Goal: Task Accomplishment & Management: Manage account settings

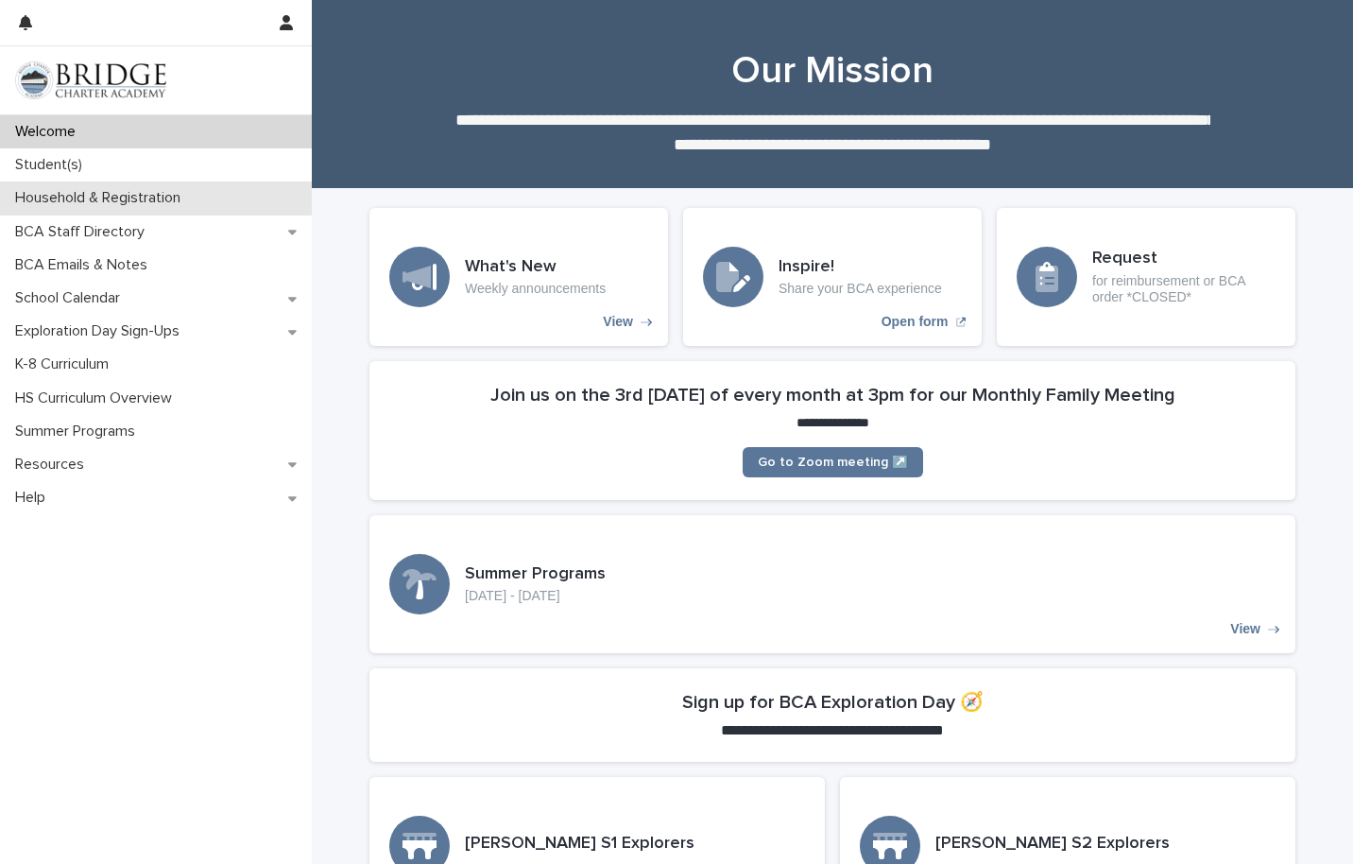
click at [128, 189] on p "Household & Registration" at bounding box center [102, 198] width 188 height 18
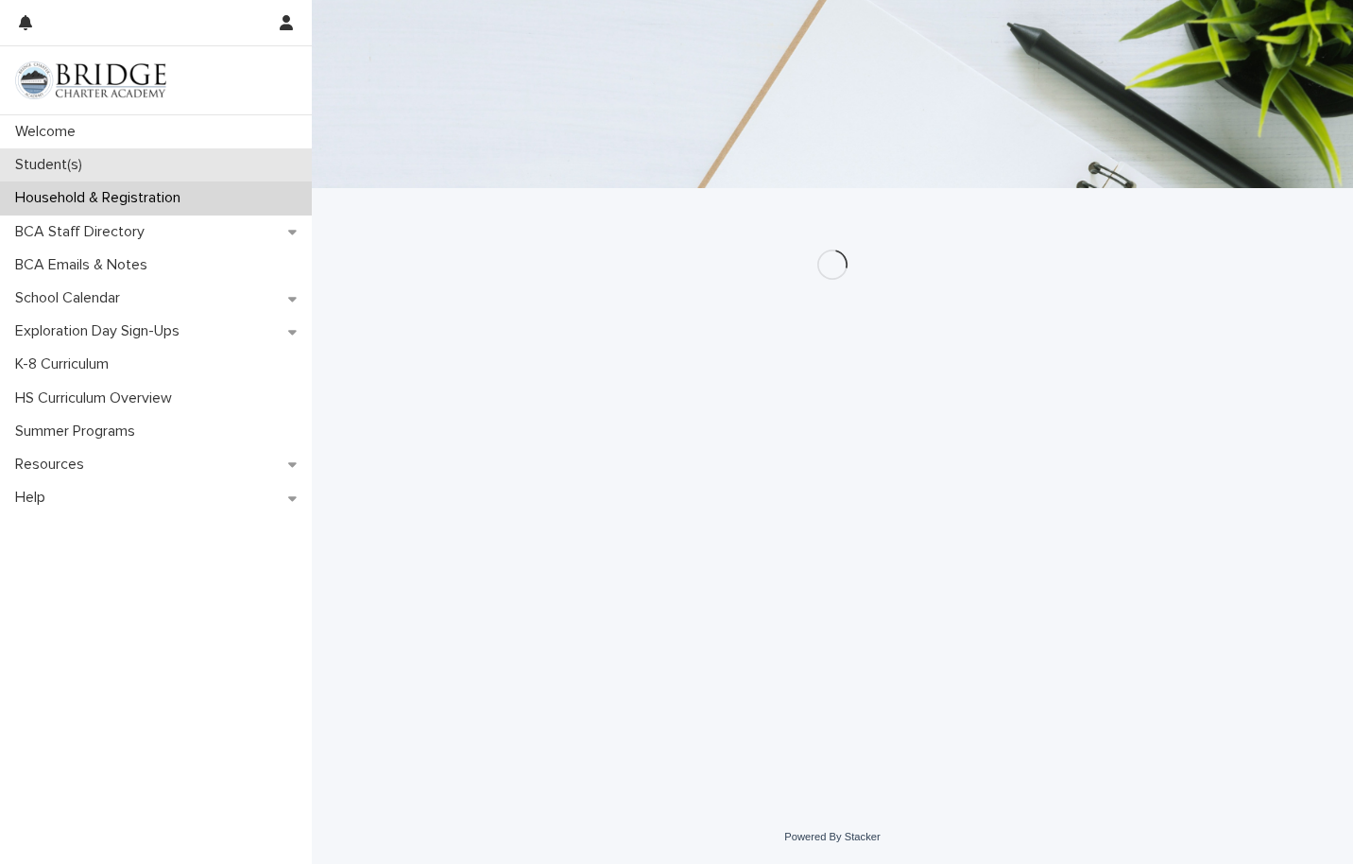
click at [183, 167] on div "Student(s)" at bounding box center [156, 164] width 312 height 33
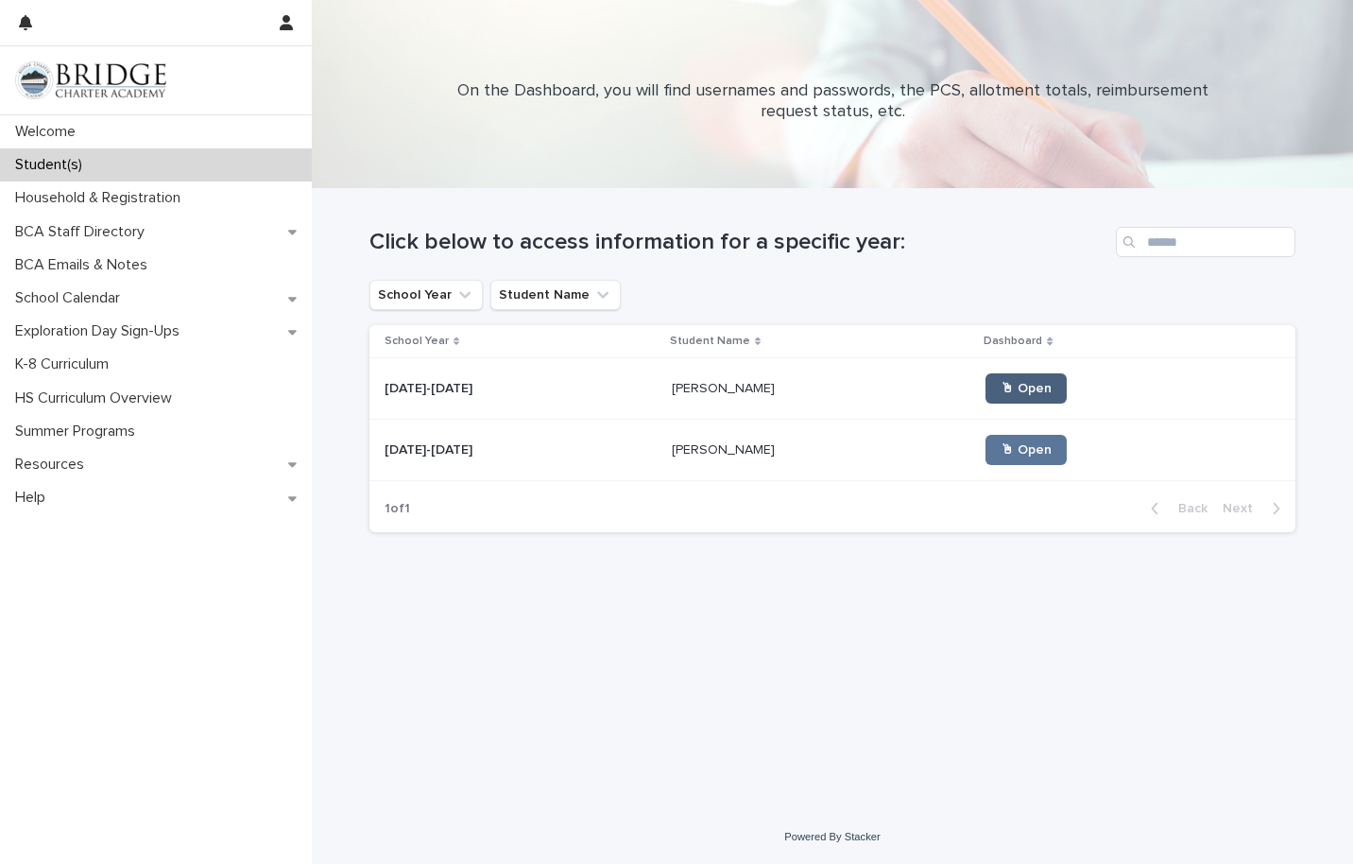
click at [1001, 388] on span "🖱 Open" at bounding box center [1026, 388] width 51 height 13
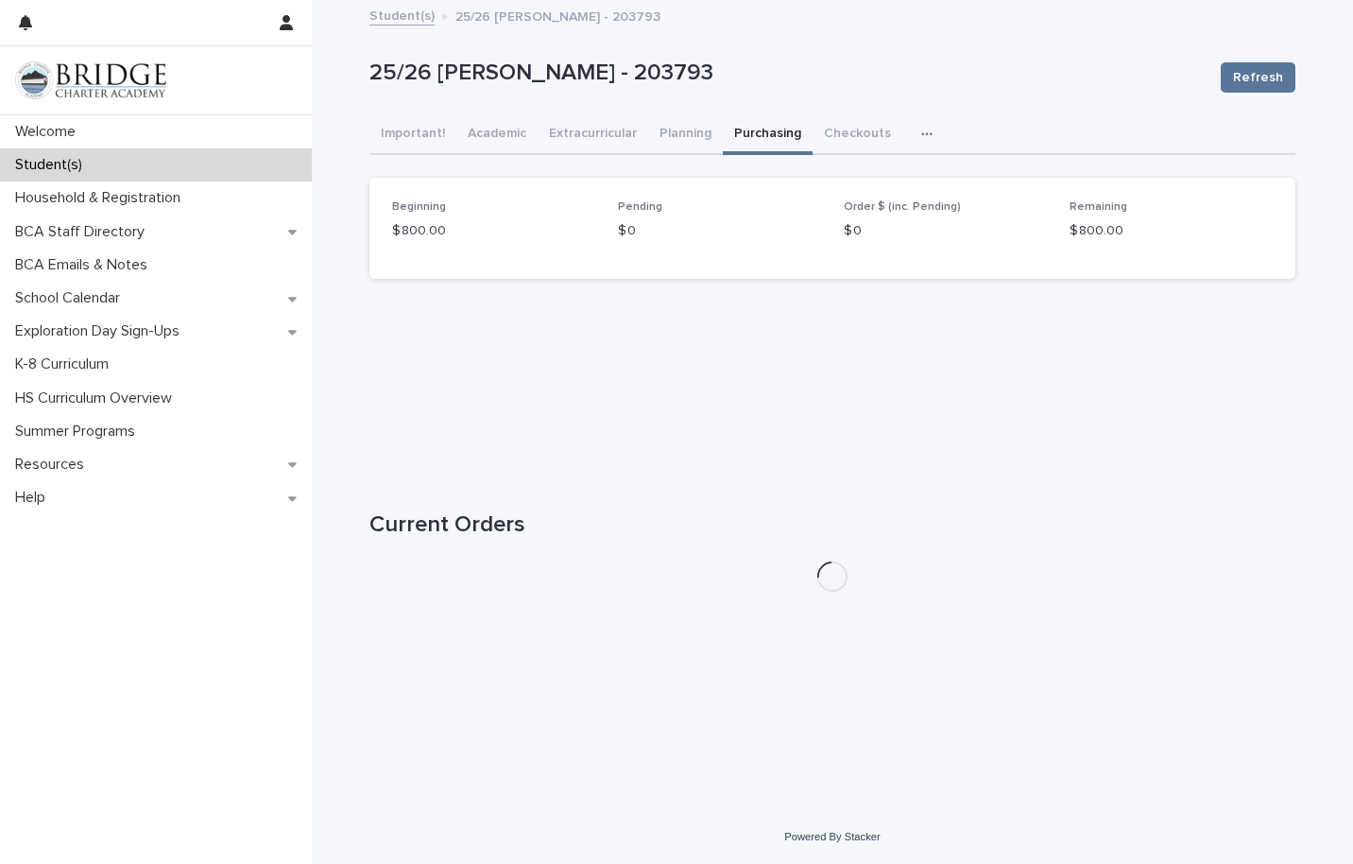
click at [766, 137] on button "Purchasing" at bounding box center [768, 135] width 90 height 40
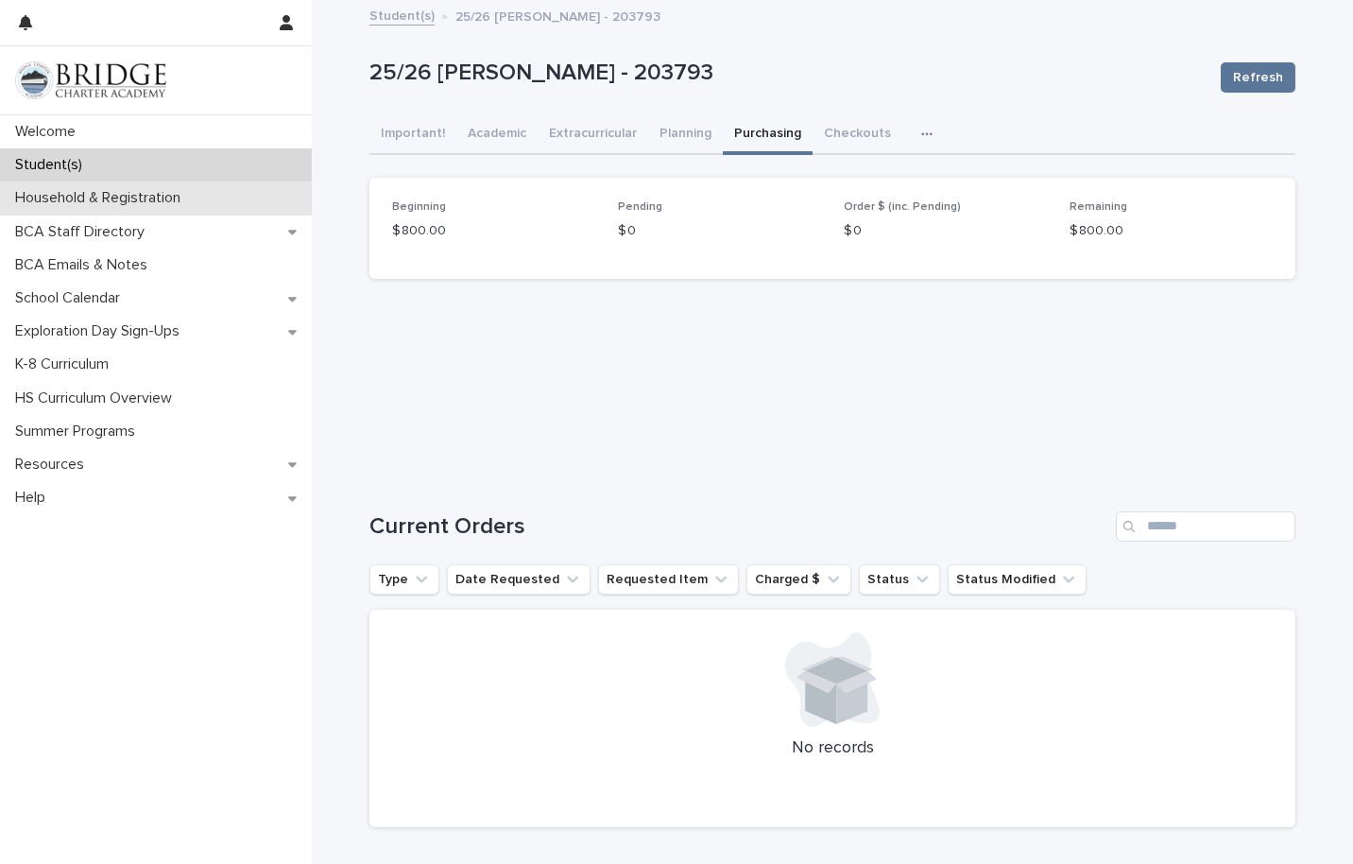
click at [136, 200] on p "Household & Registration" at bounding box center [102, 198] width 188 height 18
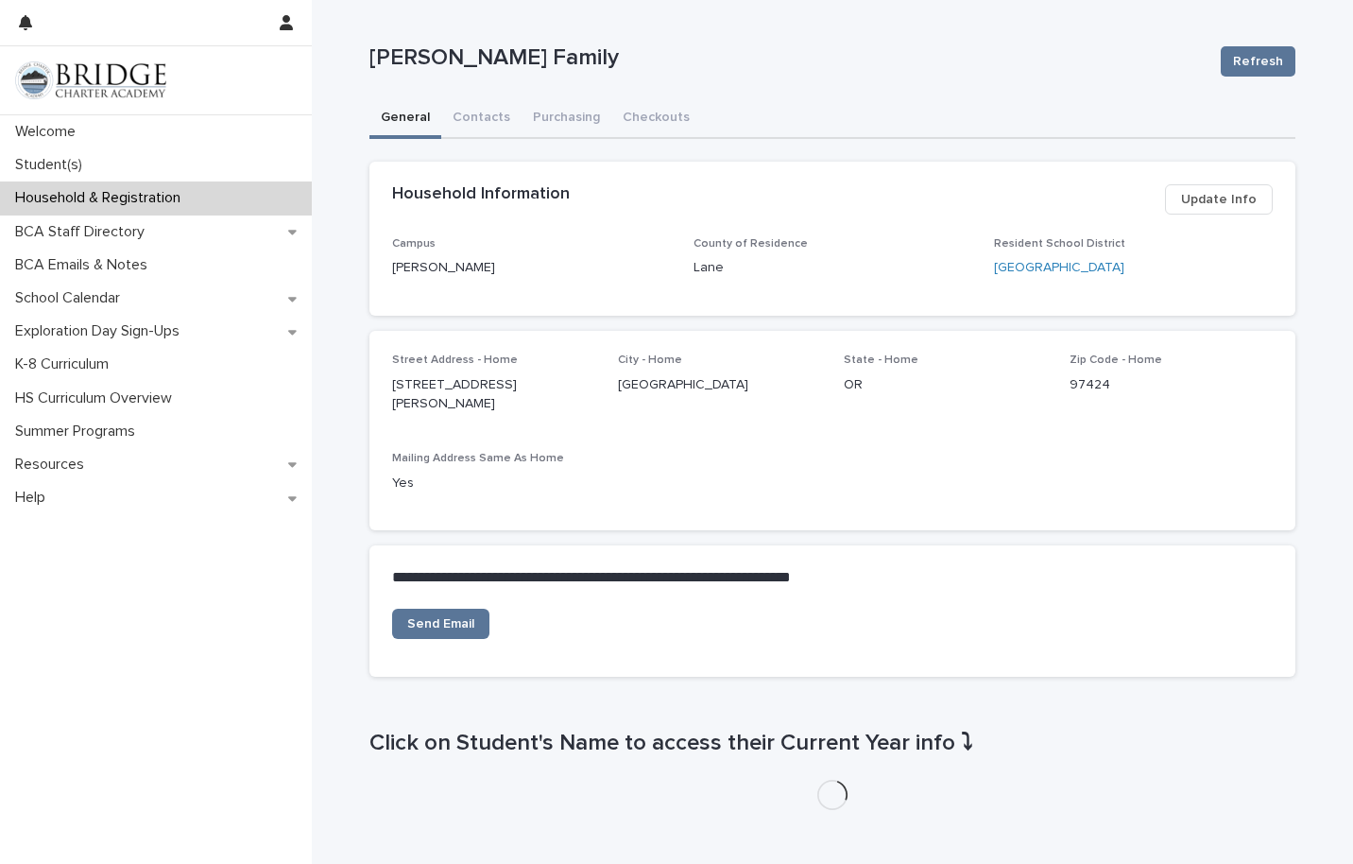
scroll to position [173, 0]
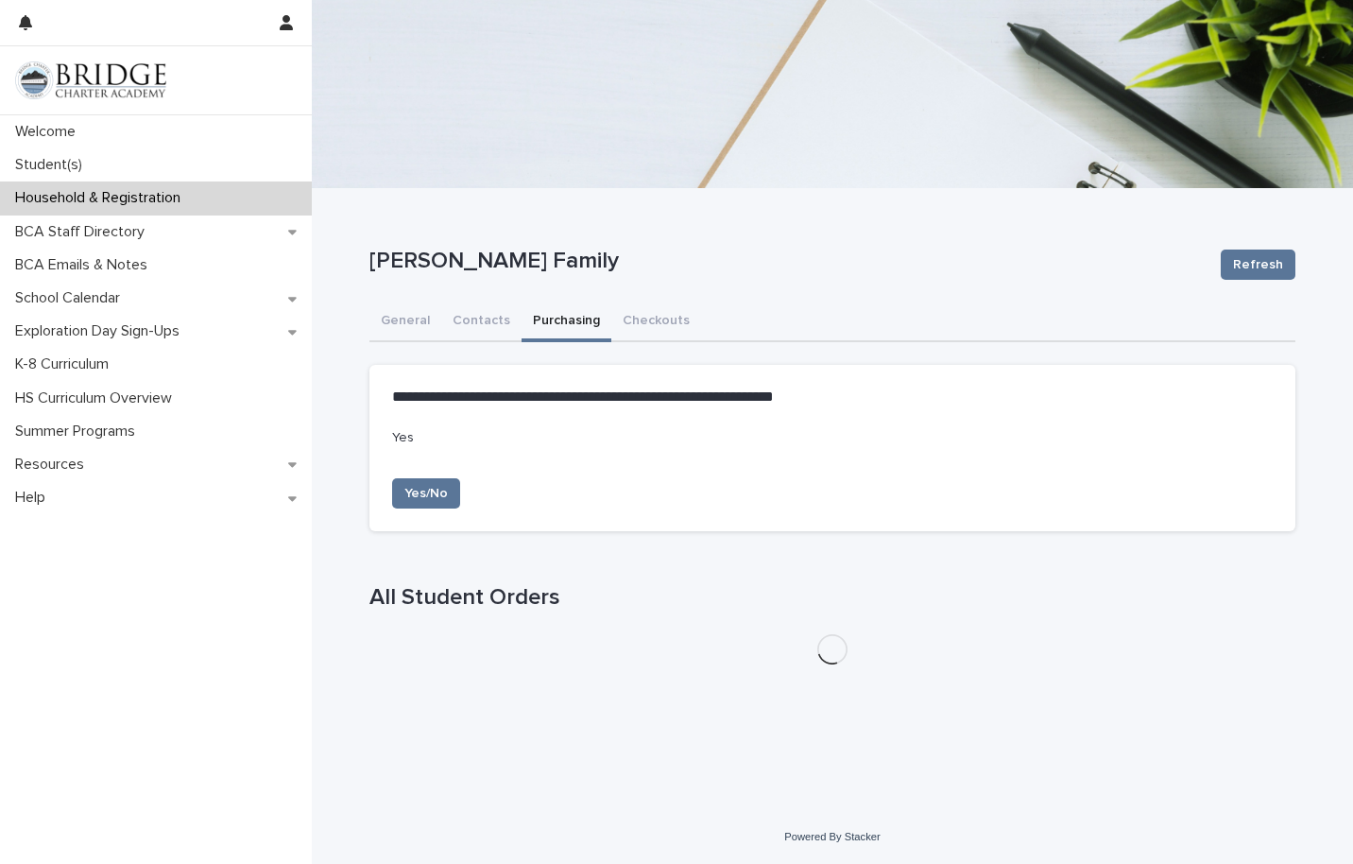
click at [563, 157] on div "**********" at bounding box center [832, 432] width 1041 height 864
click at [424, 481] on button "Yes/No" at bounding box center [426, 493] width 68 height 30
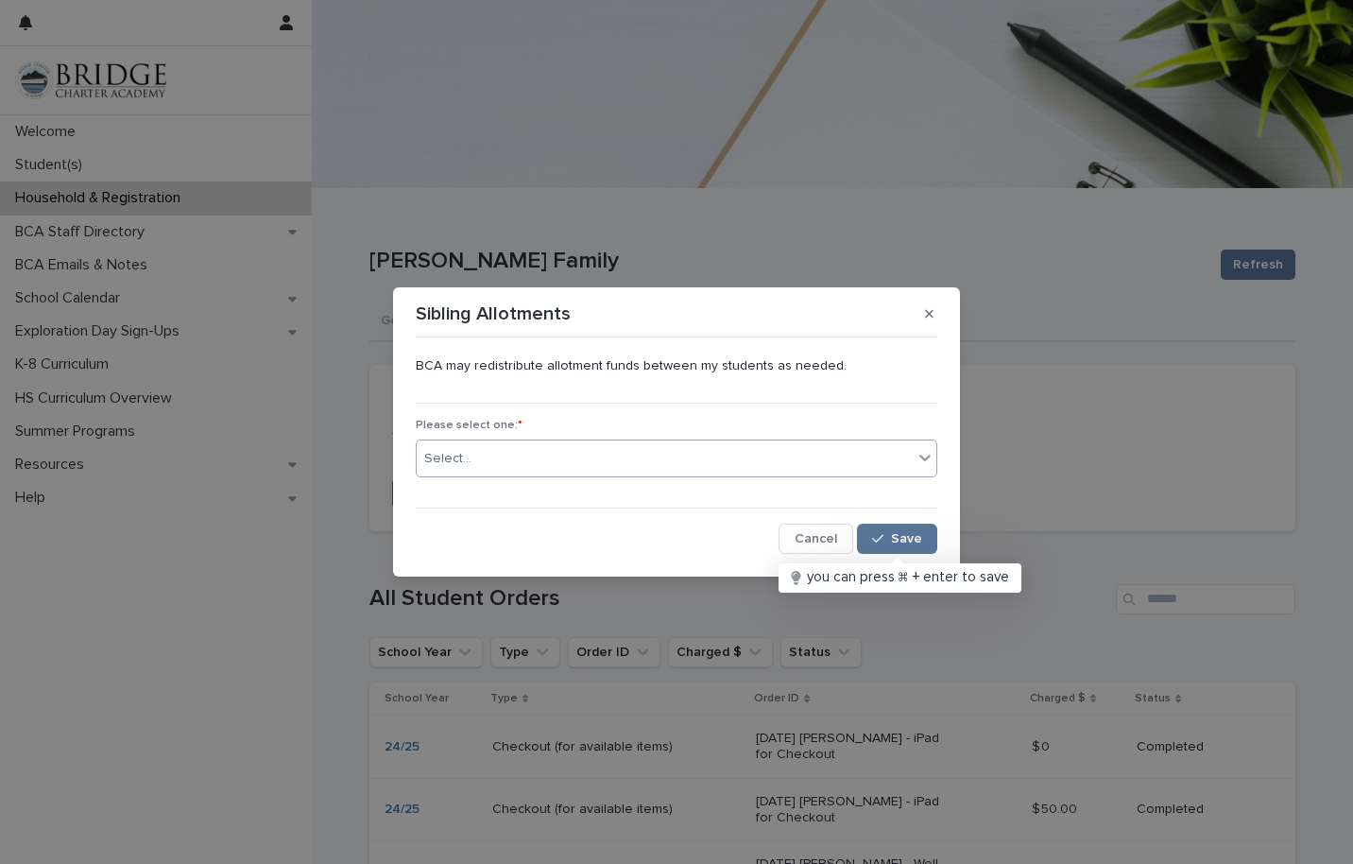
click at [658, 464] on div "Select..." at bounding box center [665, 458] width 496 height 31
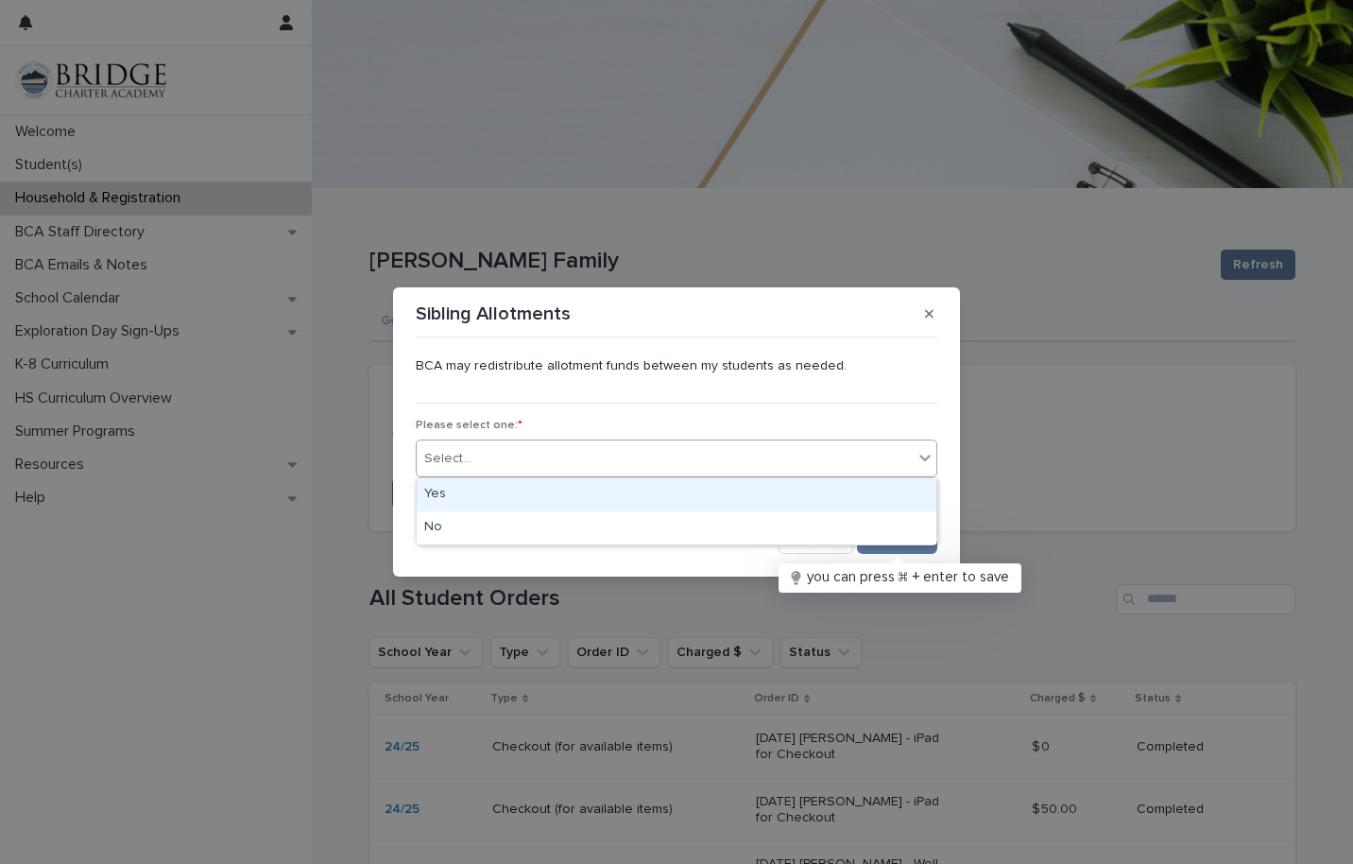
click at [603, 488] on div "Yes" at bounding box center [677, 494] width 520 height 33
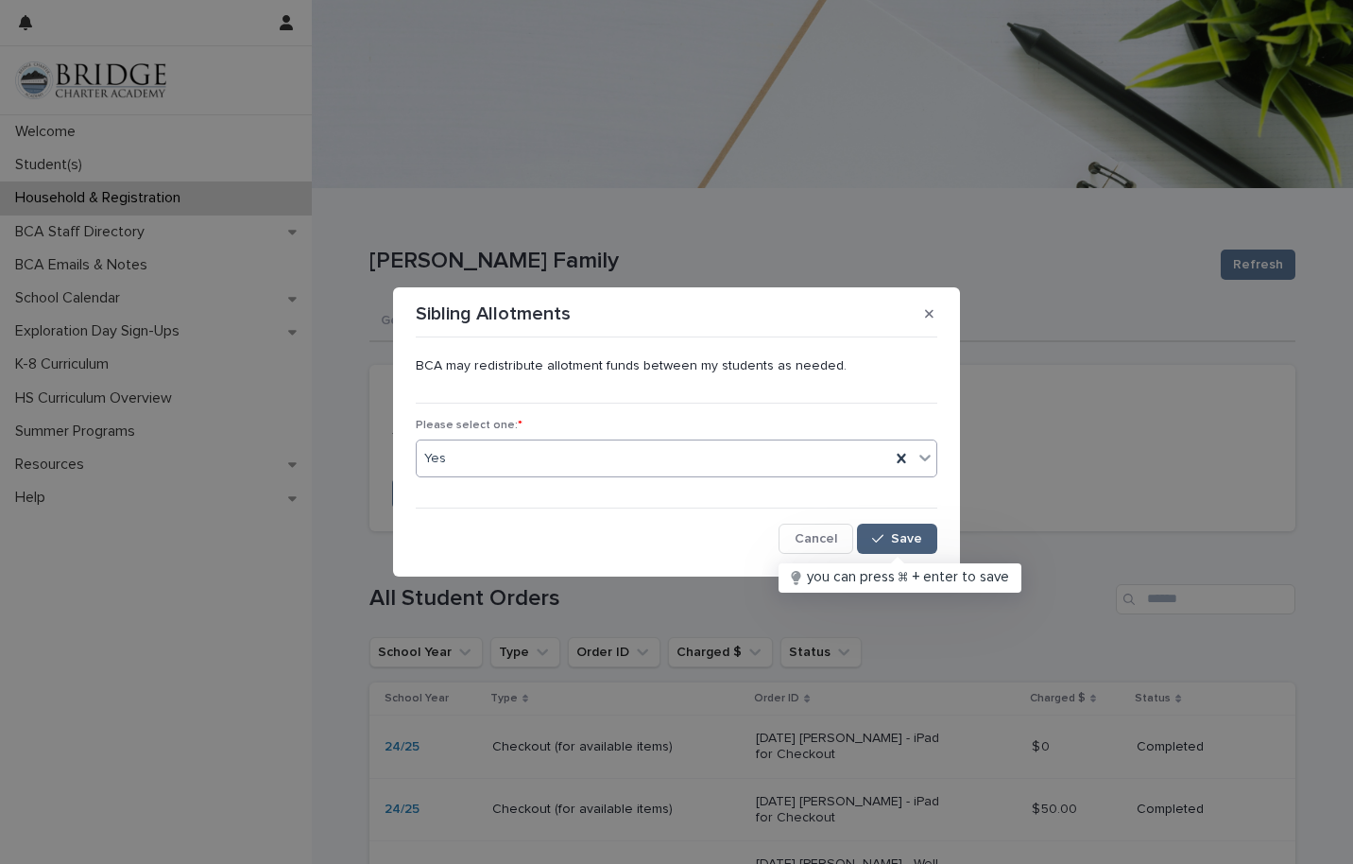
click at [905, 538] on span "Save" at bounding box center [906, 538] width 31 height 13
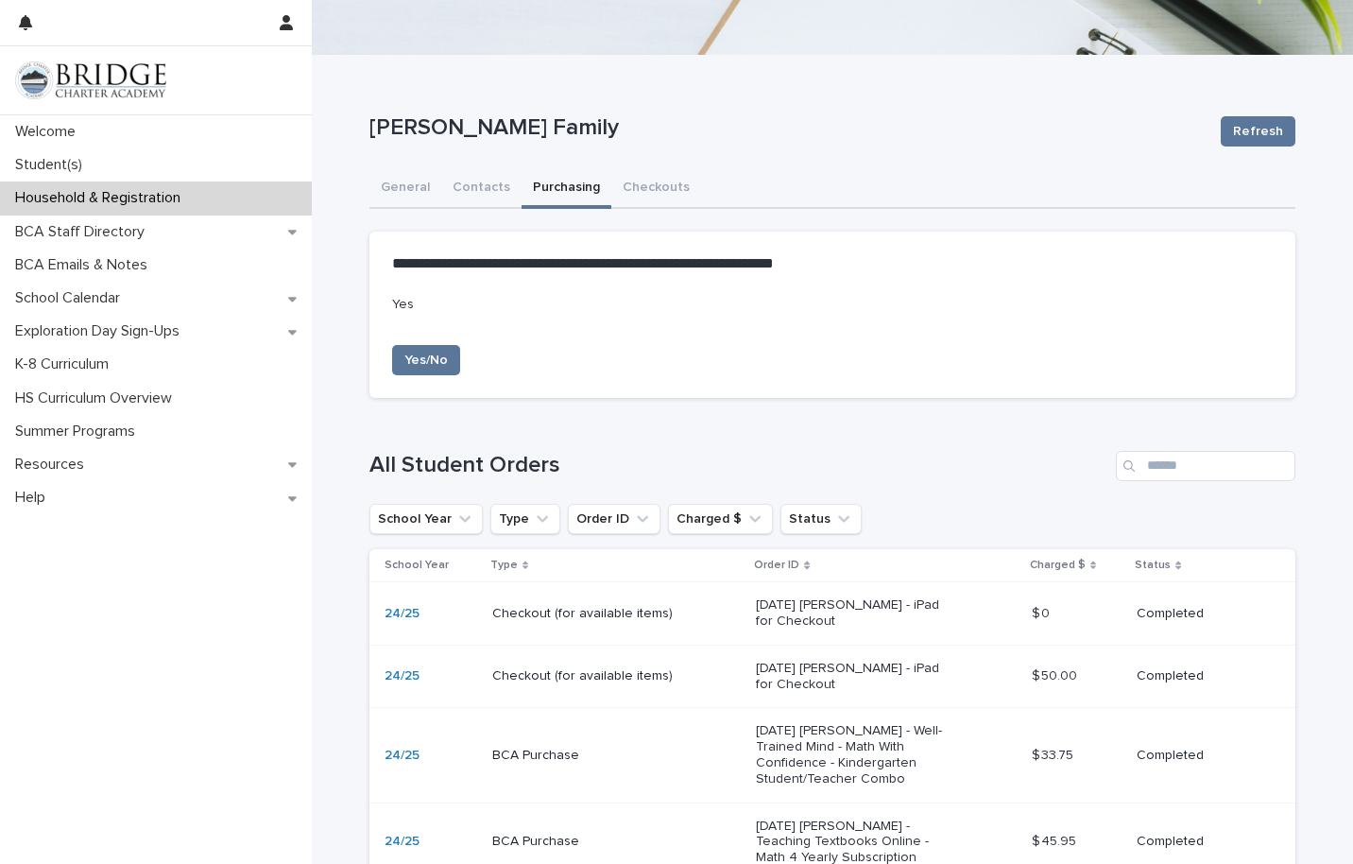
scroll to position [42, 0]
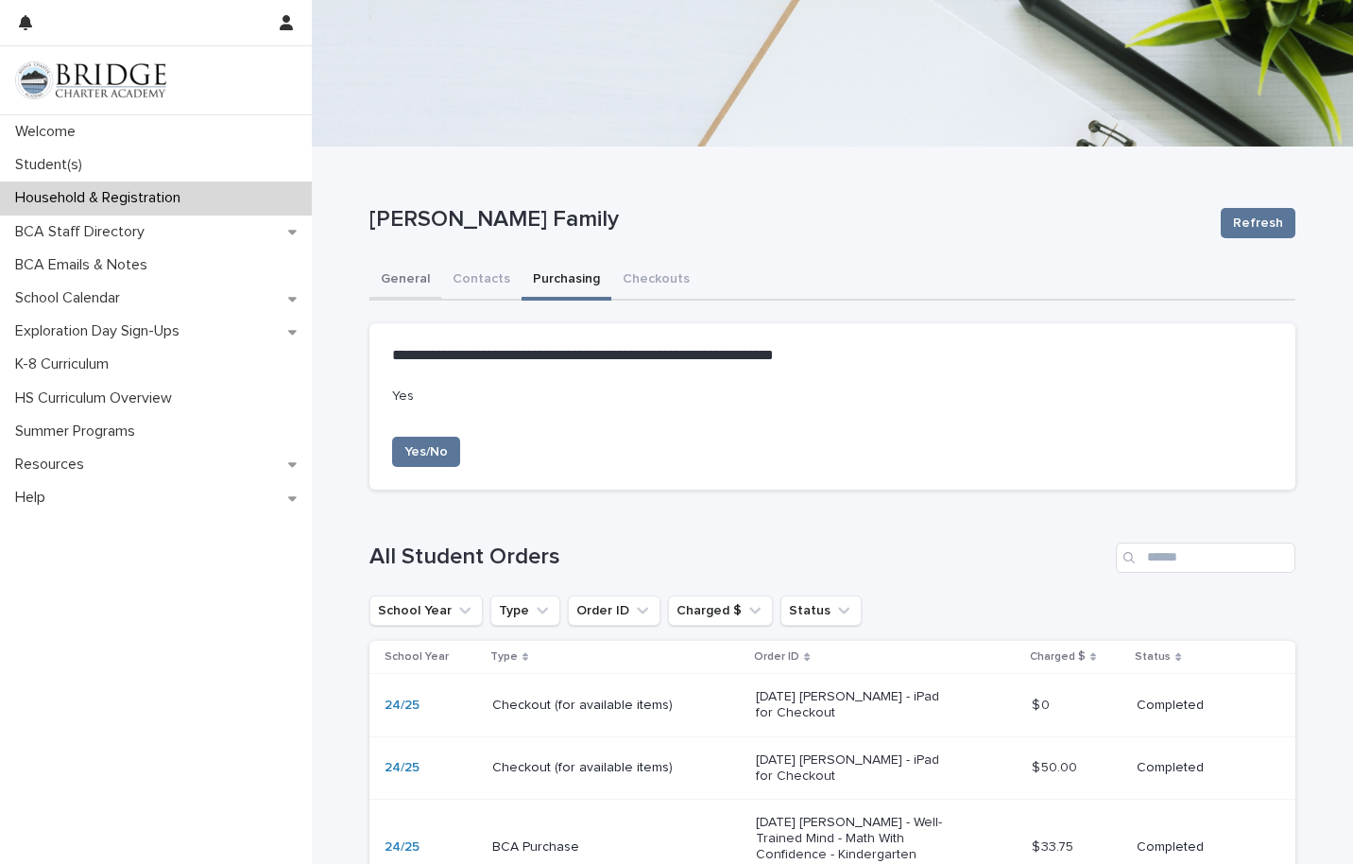
click at [393, 269] on button "General" at bounding box center [405, 281] width 72 height 40
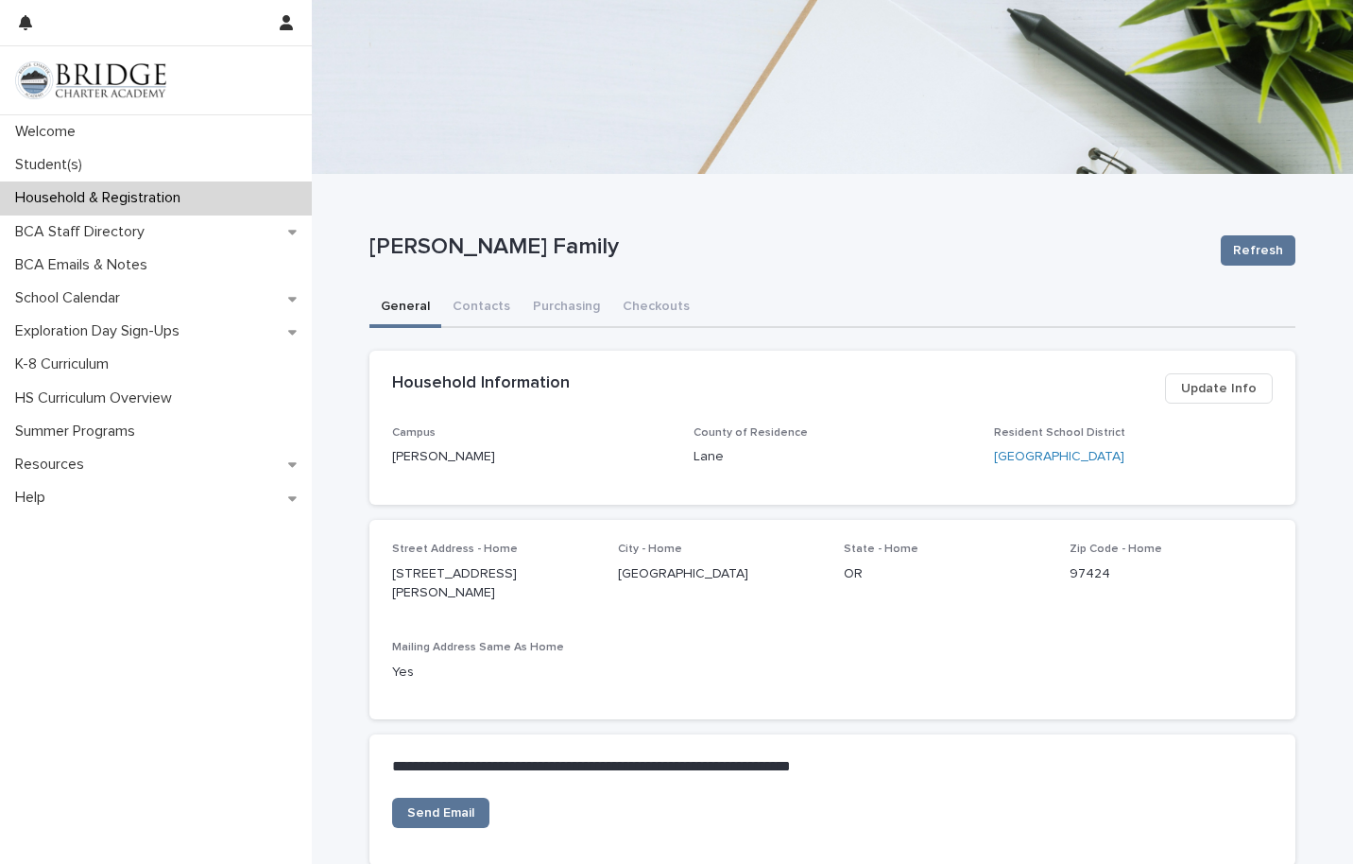
scroll to position [6, 0]
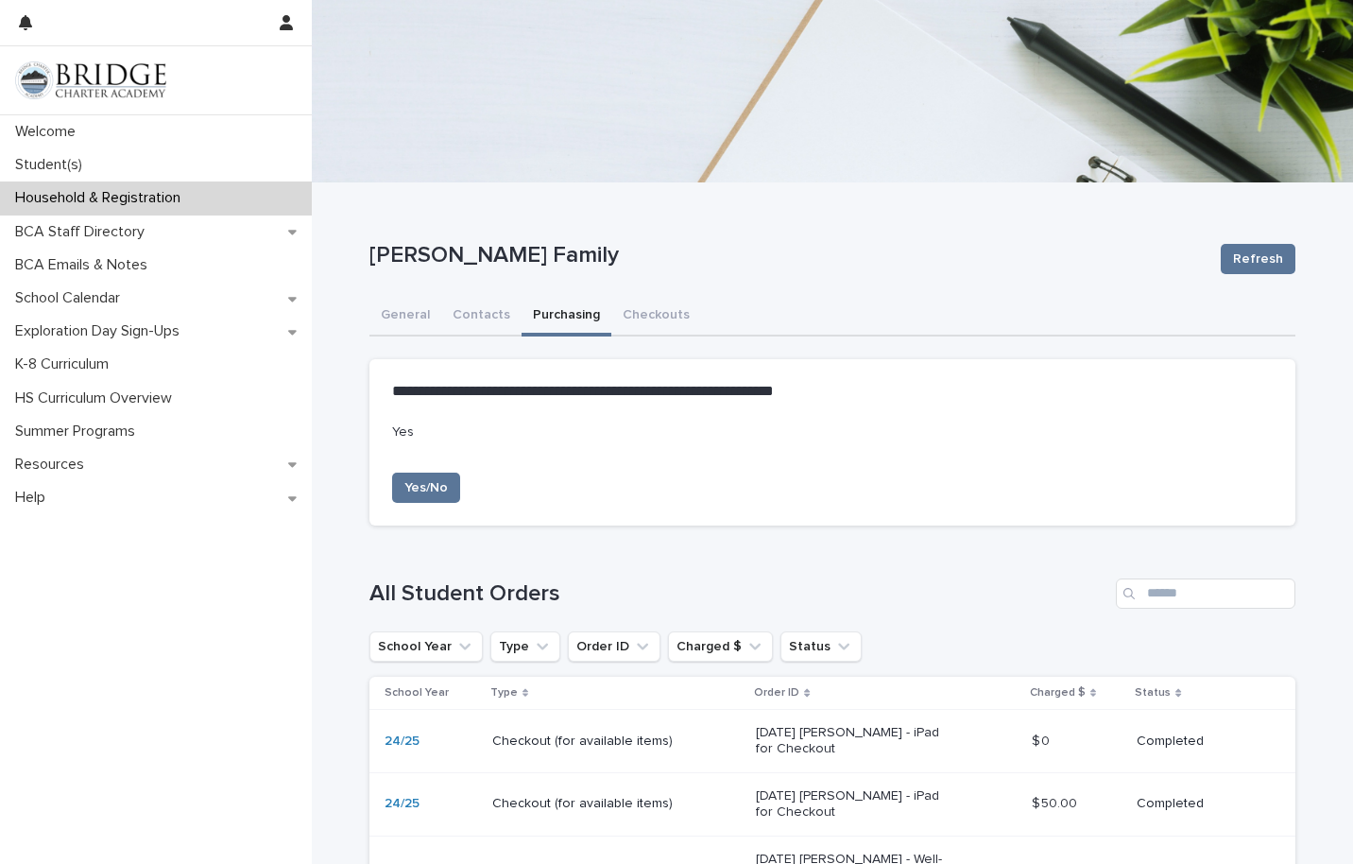
click at [551, 323] on button "Purchasing" at bounding box center [567, 317] width 90 height 40
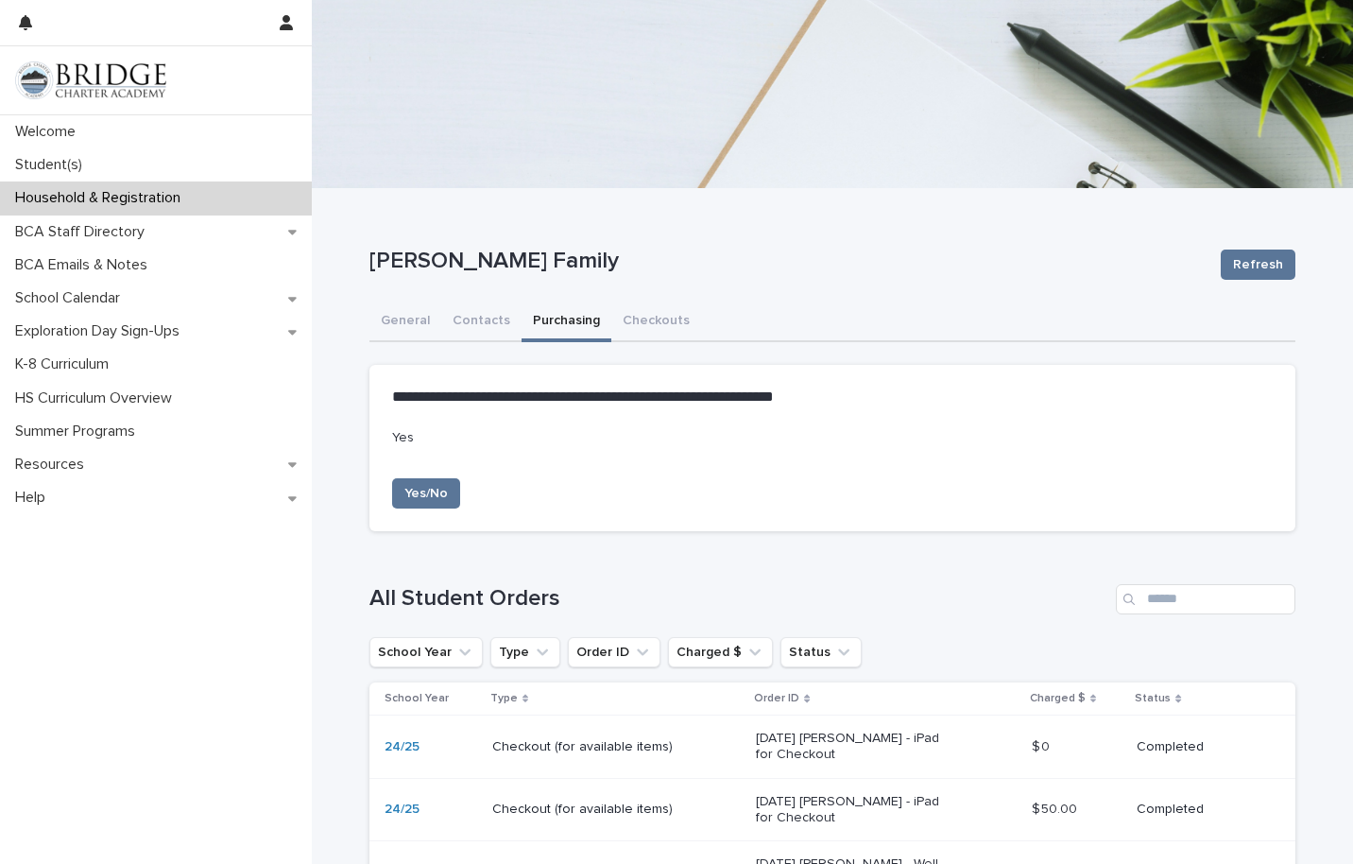
click at [175, 205] on p "Household & Registration" at bounding box center [102, 198] width 188 height 18
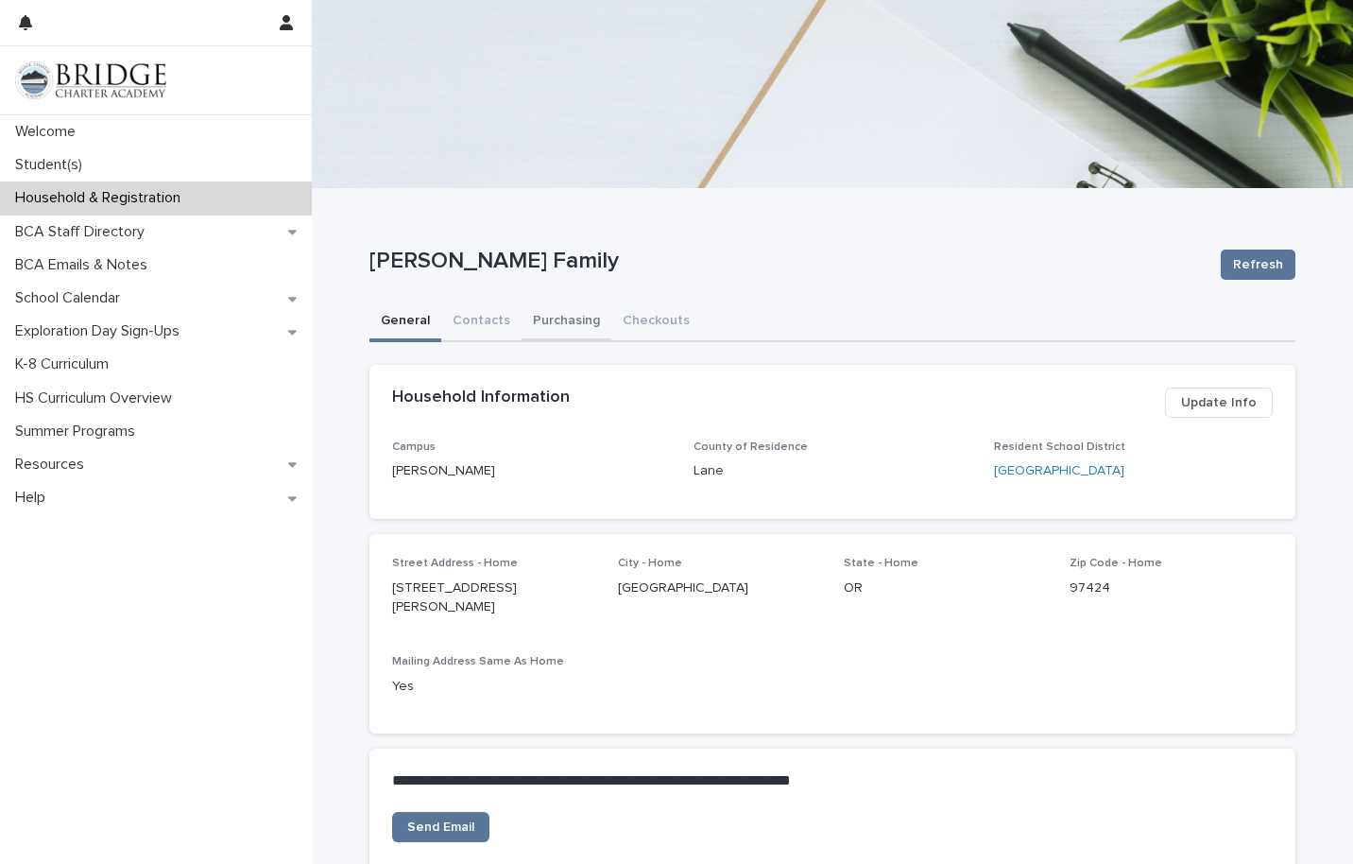
click at [566, 317] on button "Purchasing" at bounding box center [567, 322] width 90 height 40
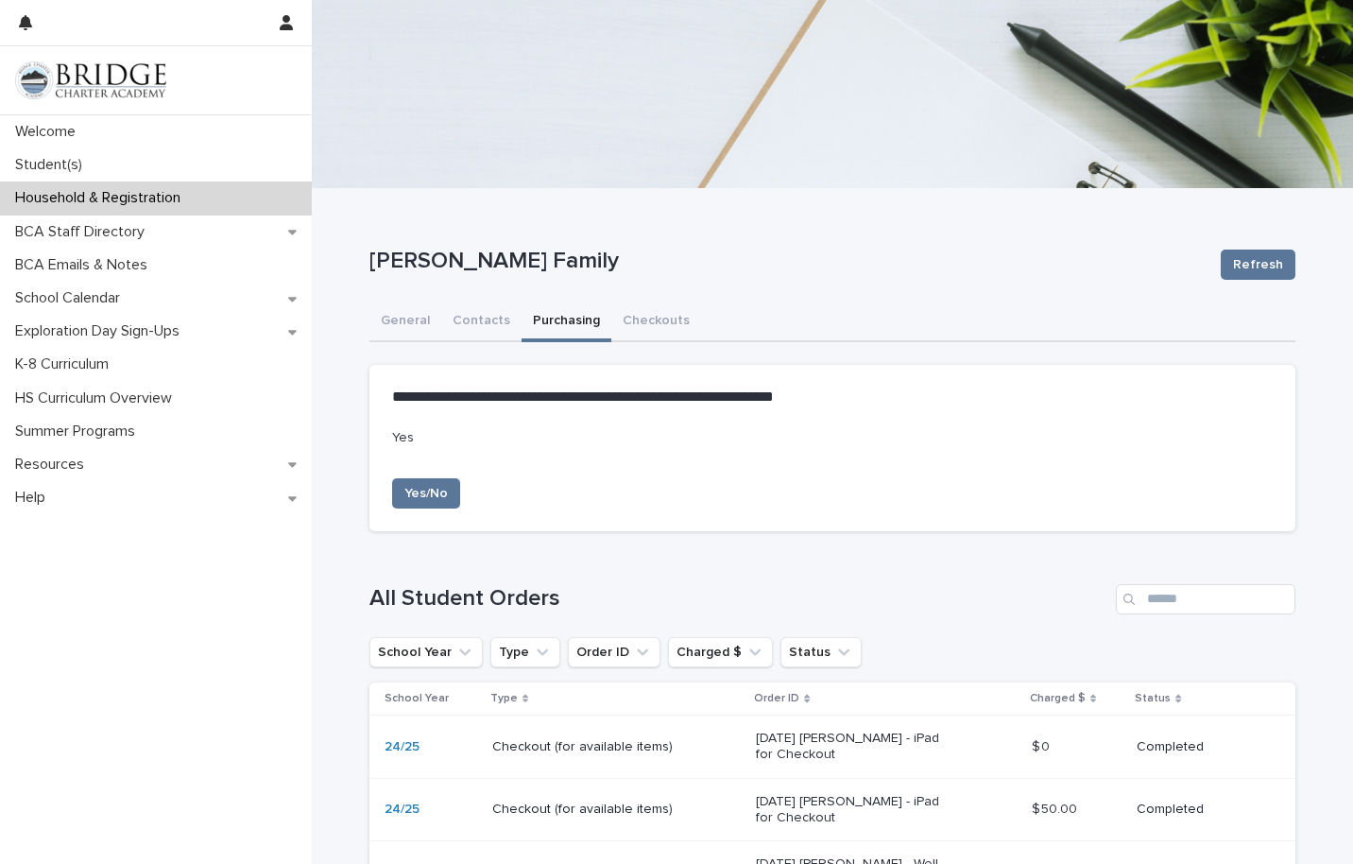
scroll to position [135, 0]
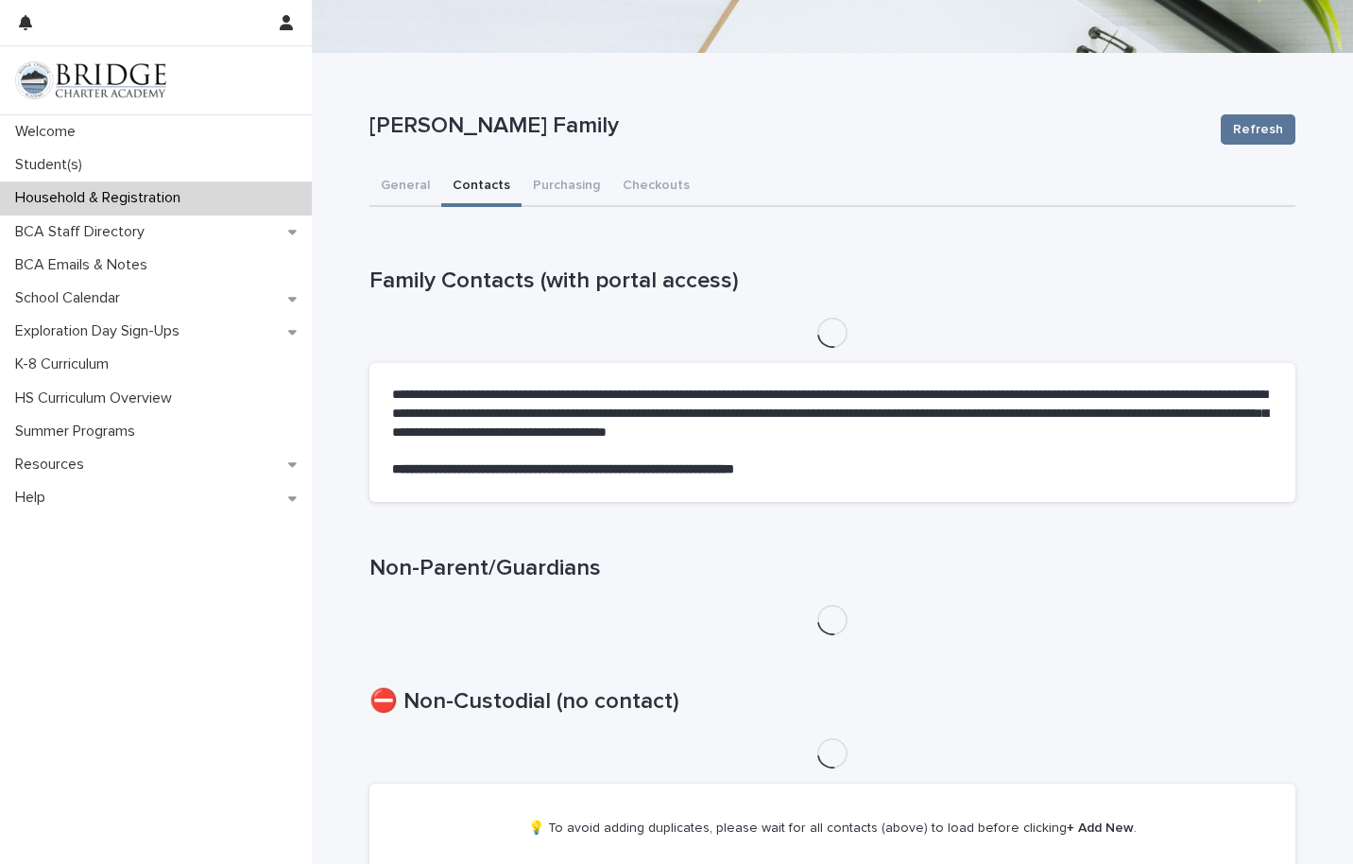
click at [481, 194] on button "Contacts" at bounding box center [481, 187] width 80 height 40
click at [666, 182] on div "**********" at bounding box center [832, 494] width 1041 height 1258
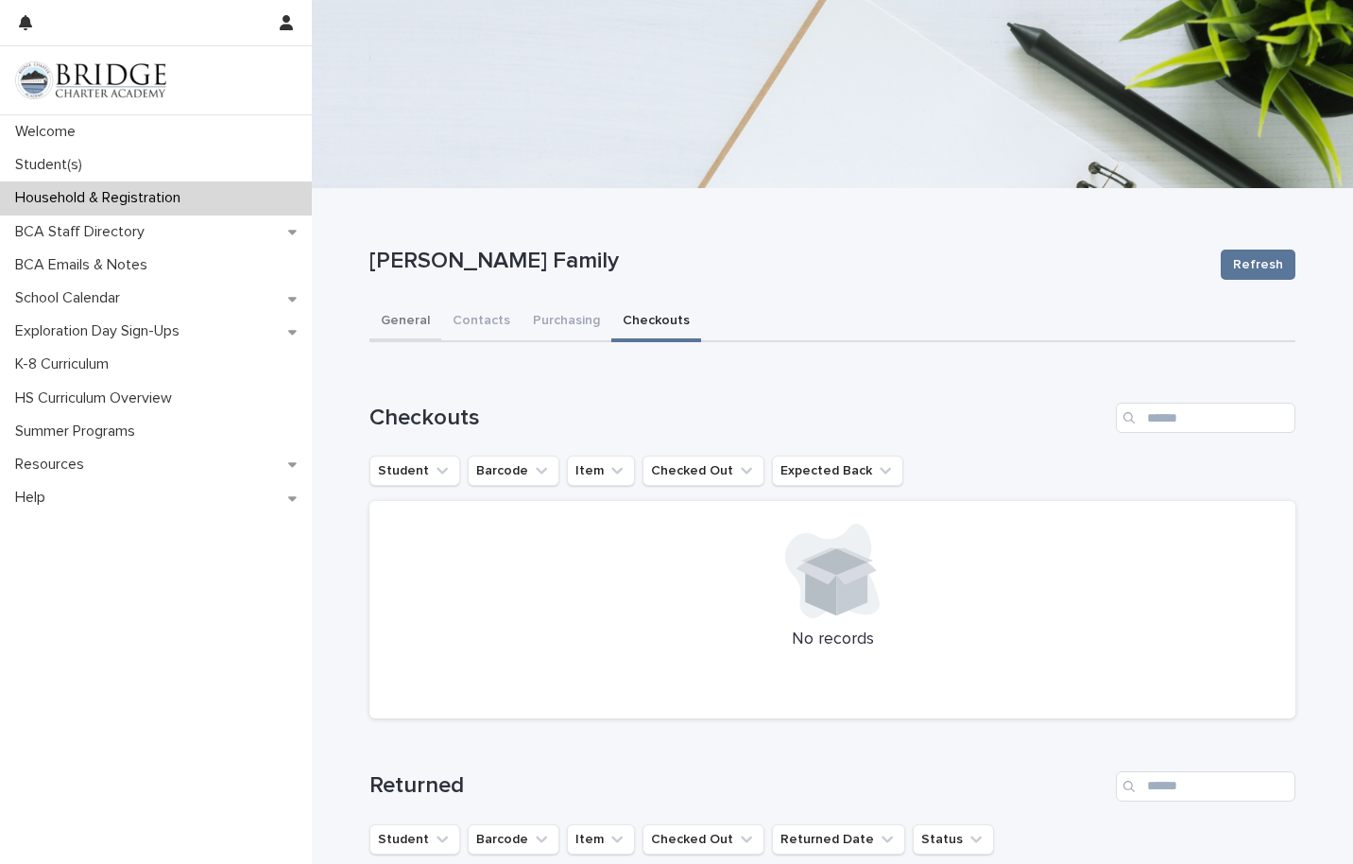
click at [404, 330] on button "General" at bounding box center [405, 322] width 72 height 40
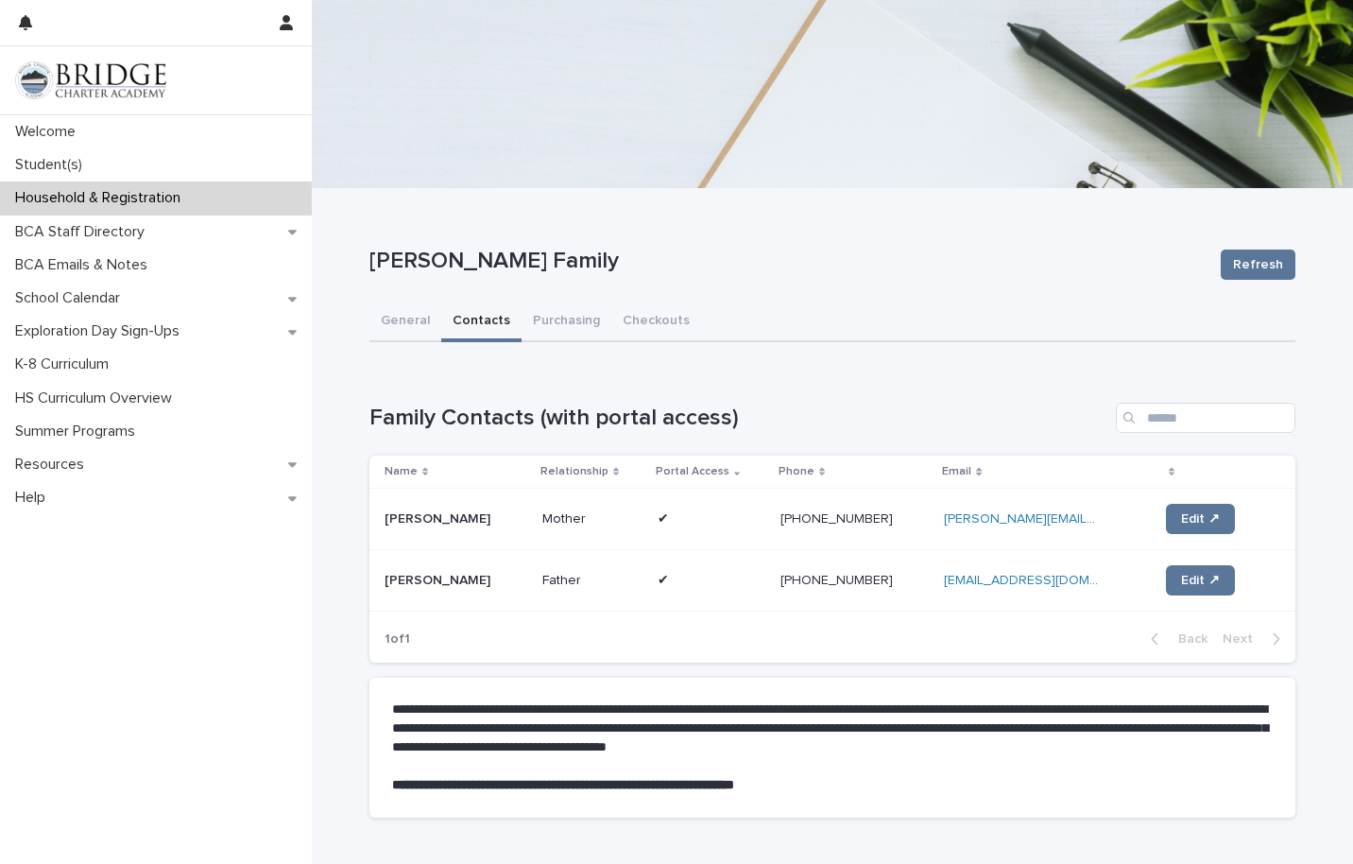
click at [469, 334] on button "Contacts" at bounding box center [481, 322] width 80 height 40
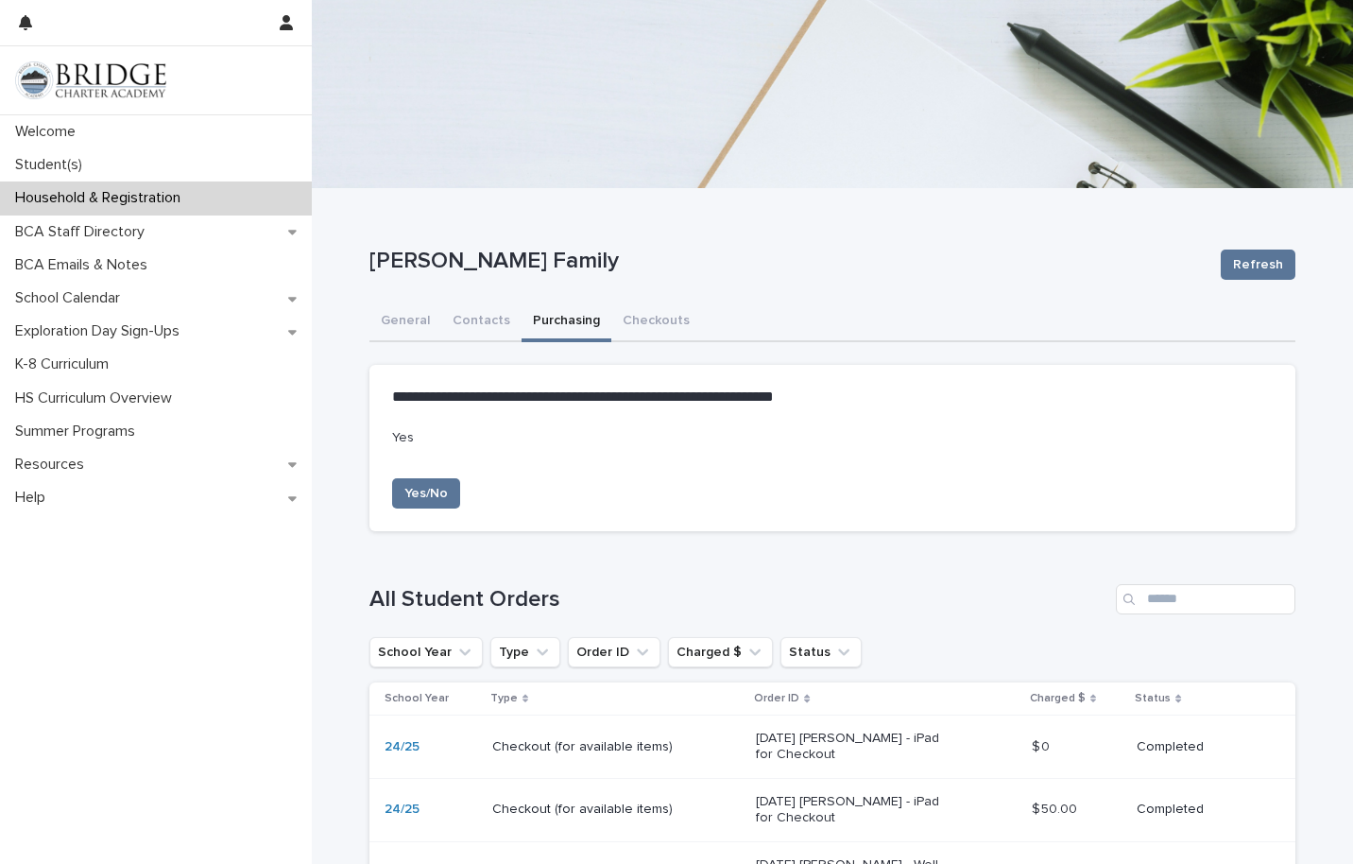
click at [539, 322] on button "Purchasing" at bounding box center [567, 322] width 90 height 40
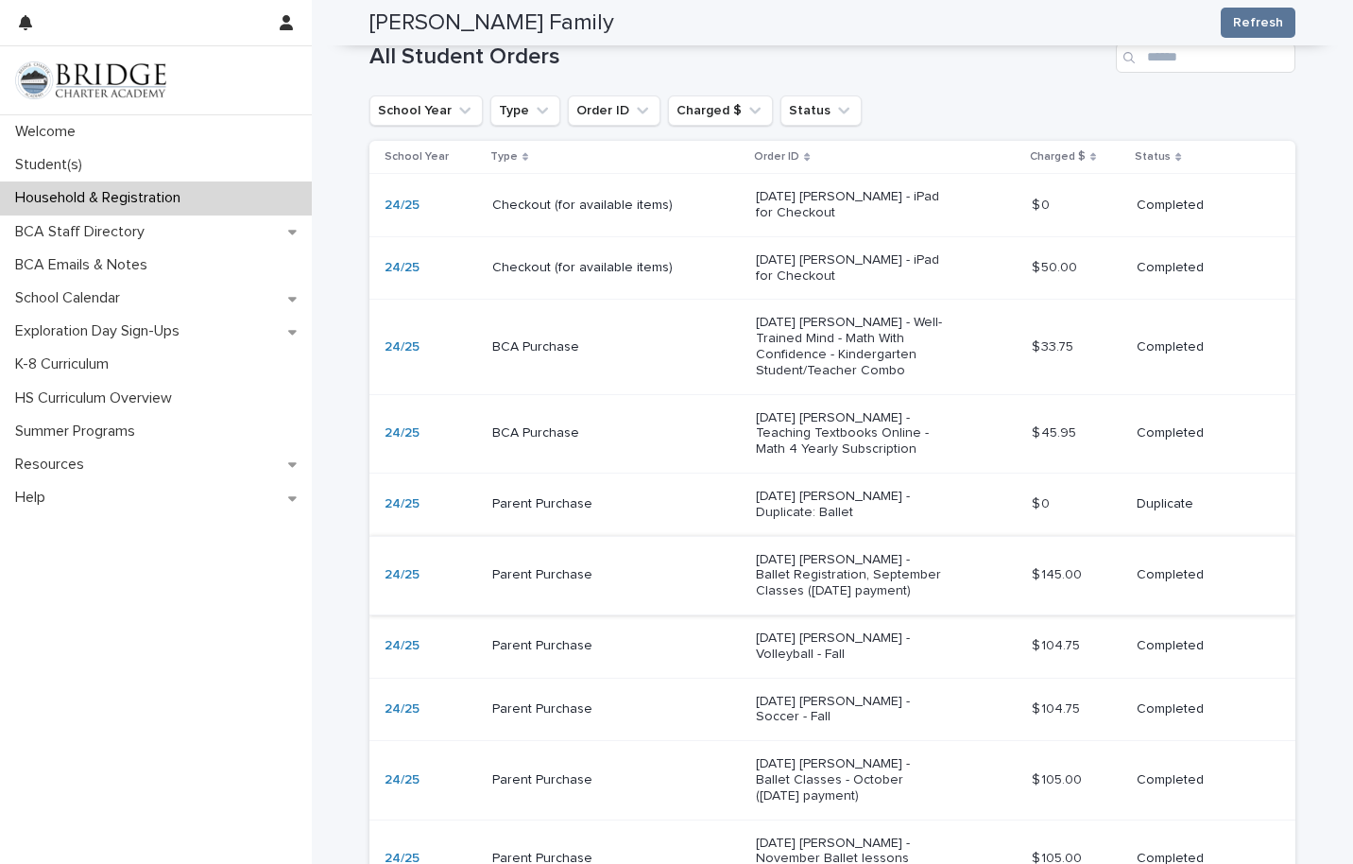
scroll to position [520, 0]
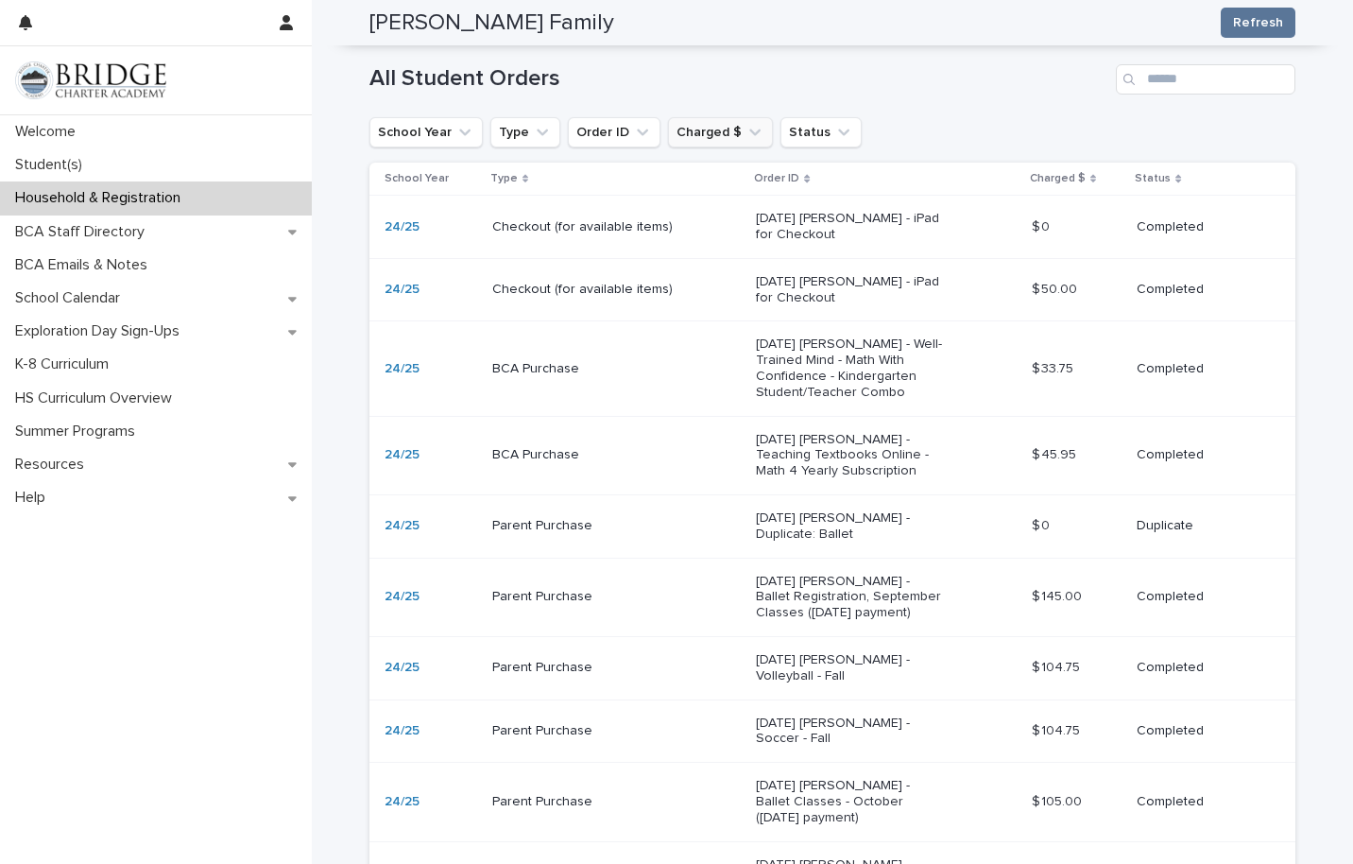
click at [725, 134] on button "Charged $" at bounding box center [720, 132] width 105 height 30
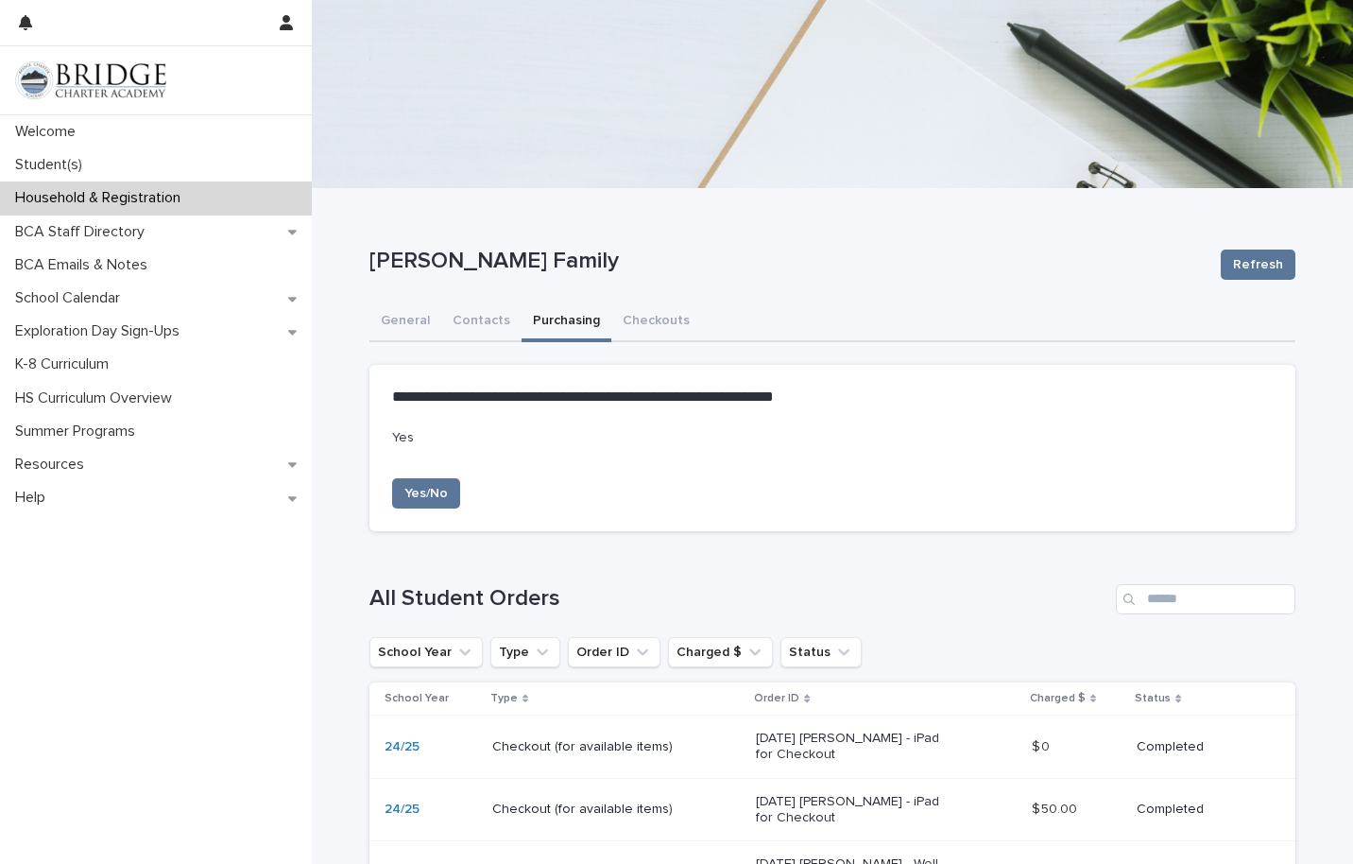
scroll to position [0, 0]
click at [477, 332] on button "Contacts" at bounding box center [481, 322] width 80 height 40
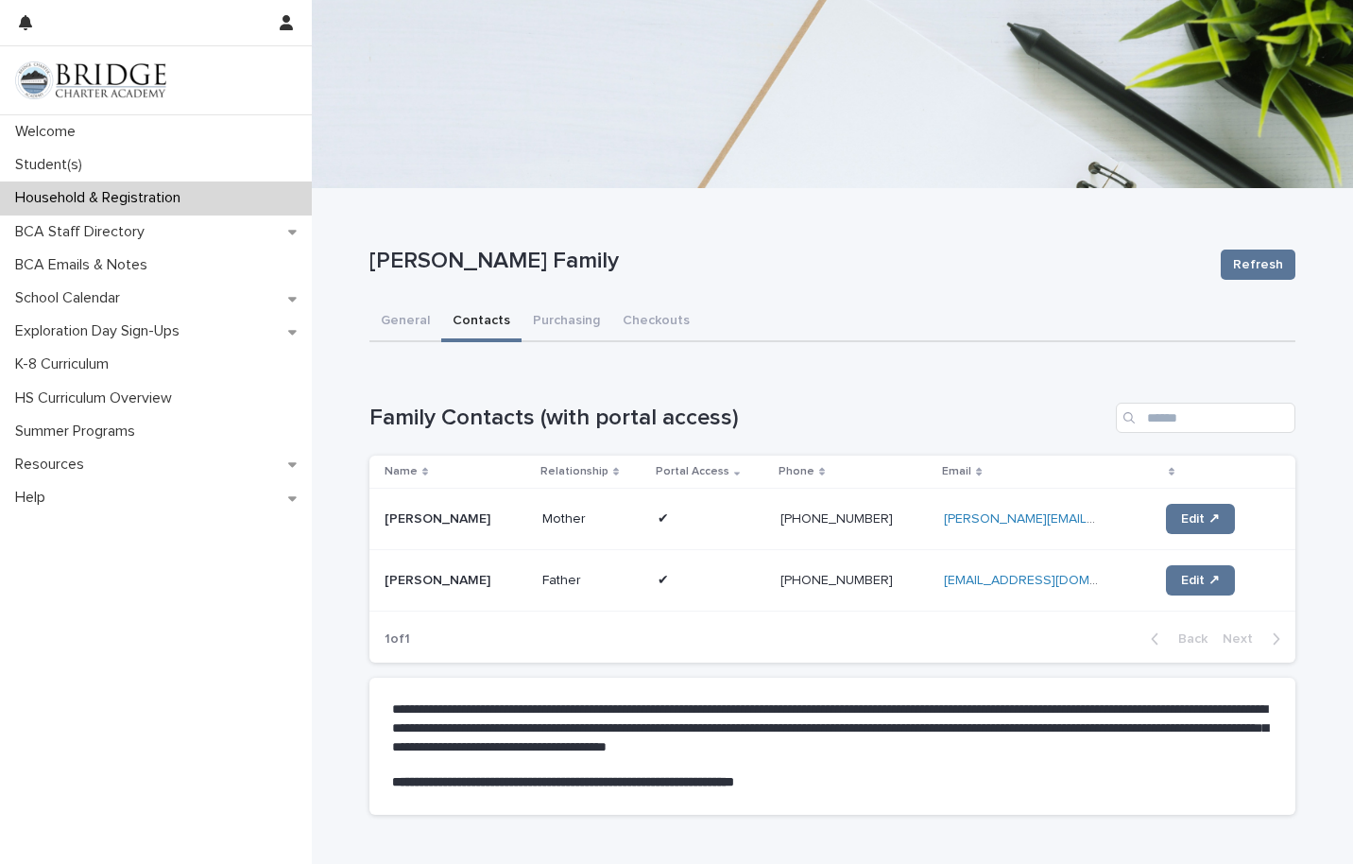
click at [390, 300] on div "[PERSON_NAME] Family Refresh" at bounding box center [832, 265] width 926 height 76
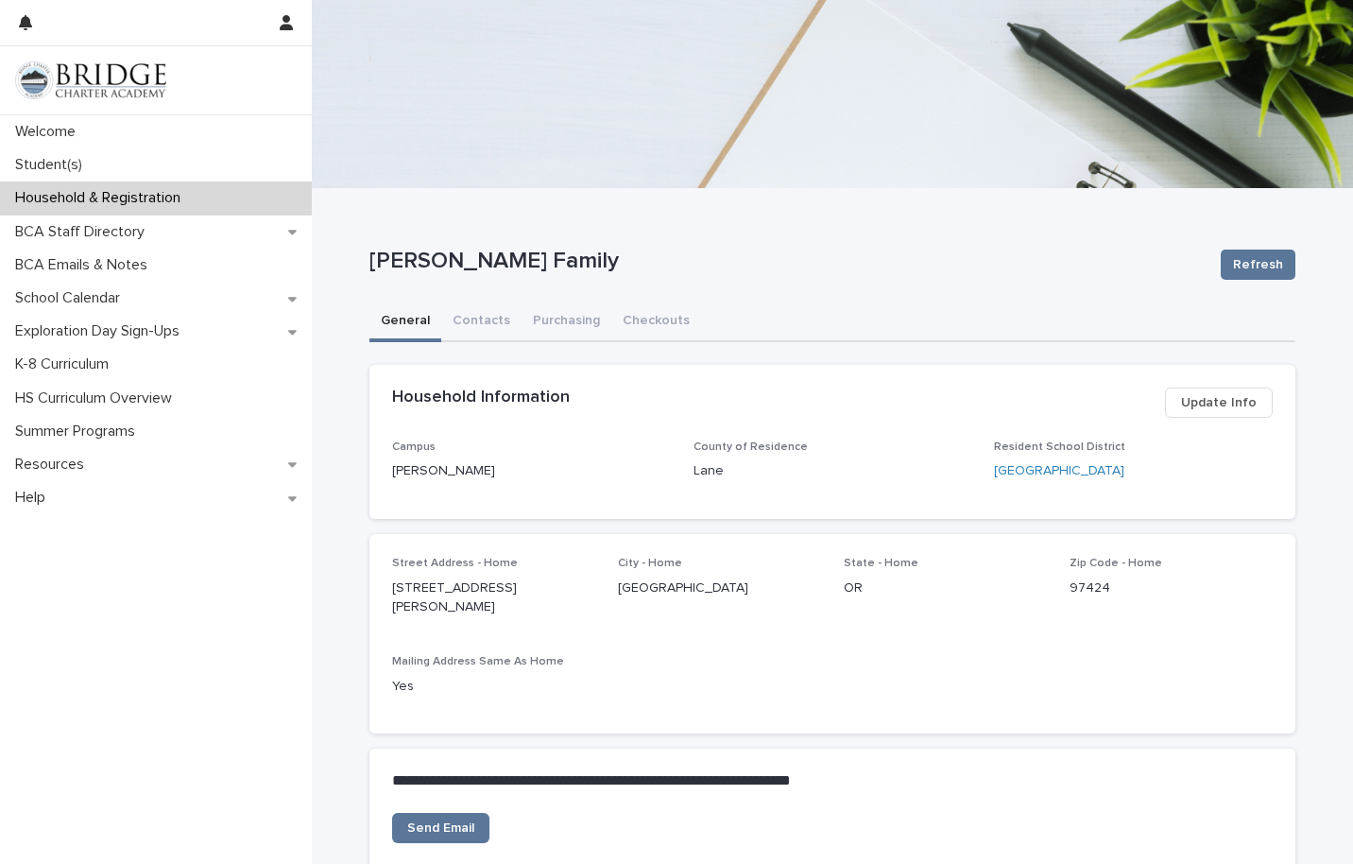
click at [408, 325] on button "General" at bounding box center [405, 322] width 72 height 40
